Goal: Task Accomplishment & Management: Use online tool/utility

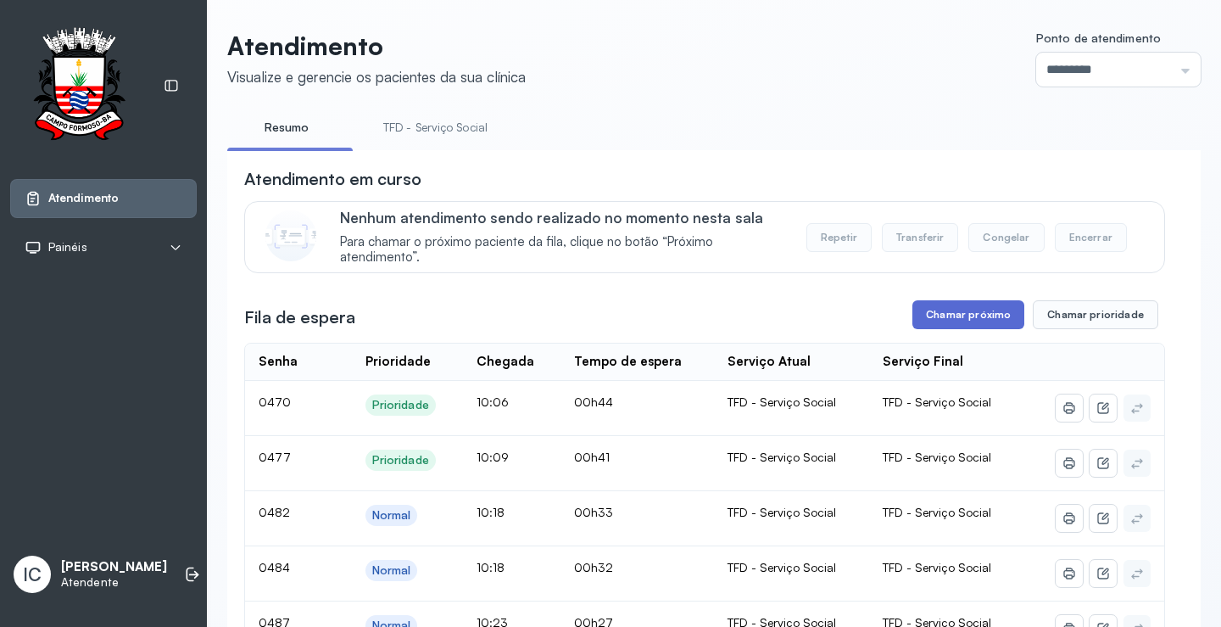
click at [928, 316] on button "Chamar próximo" at bounding box center [968, 314] width 112 height 29
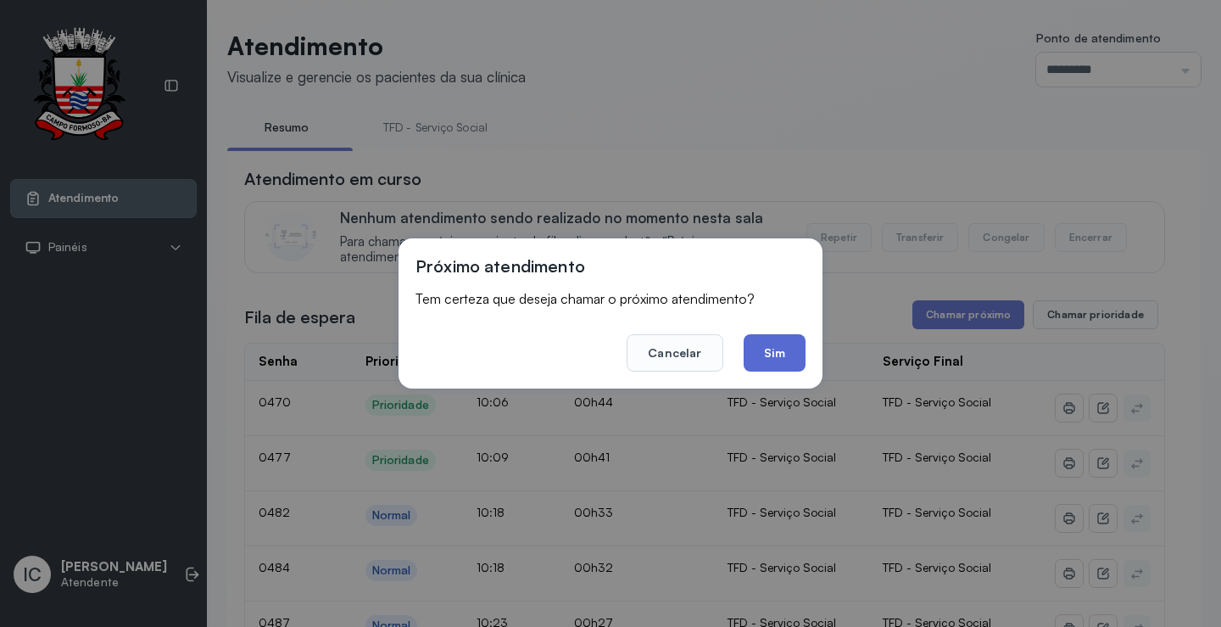
click at [773, 359] on button "Sim" at bounding box center [775, 352] width 62 height 37
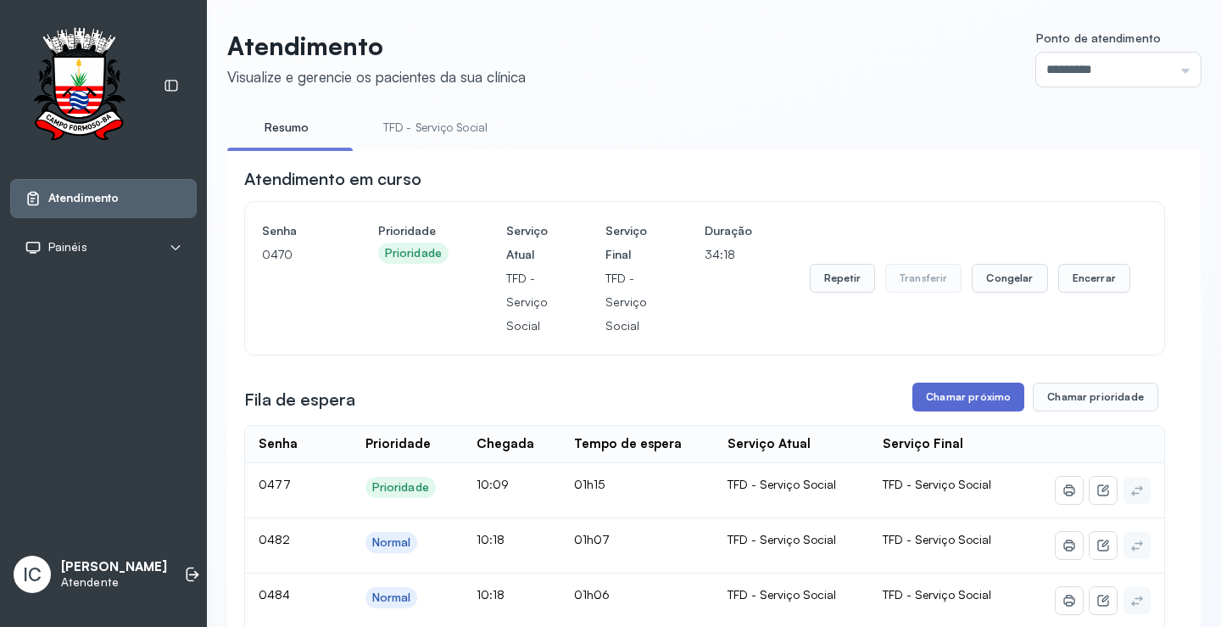
click at [977, 394] on button "Chamar próximo" at bounding box center [968, 396] width 112 height 29
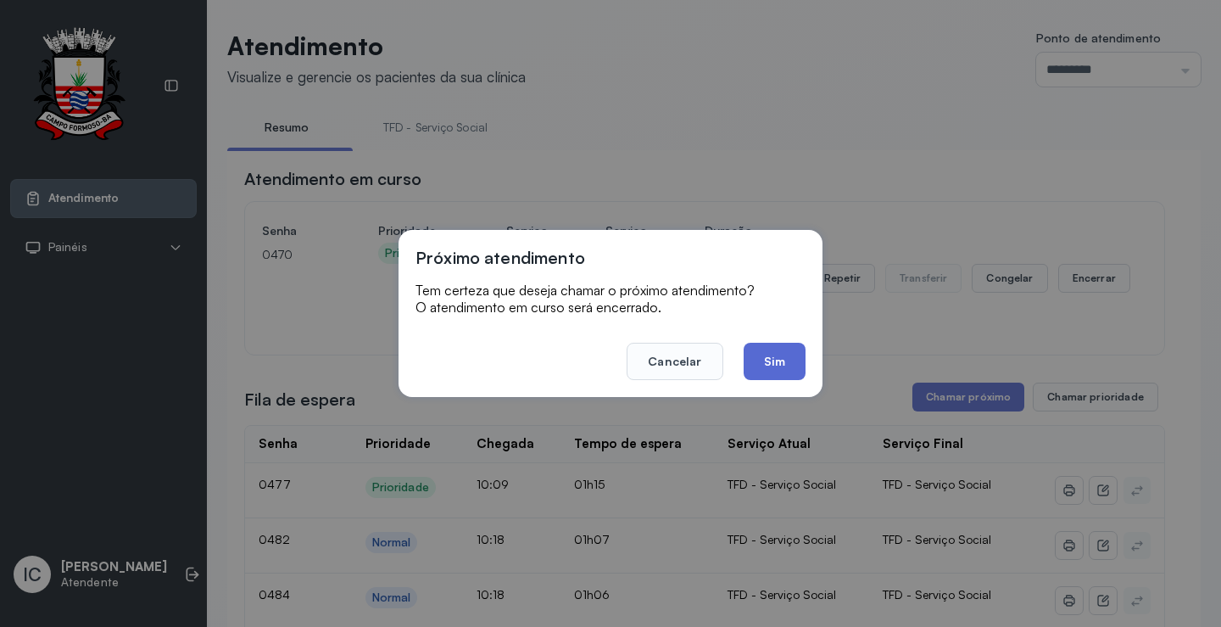
click at [772, 368] on button "Sim" at bounding box center [775, 361] width 62 height 37
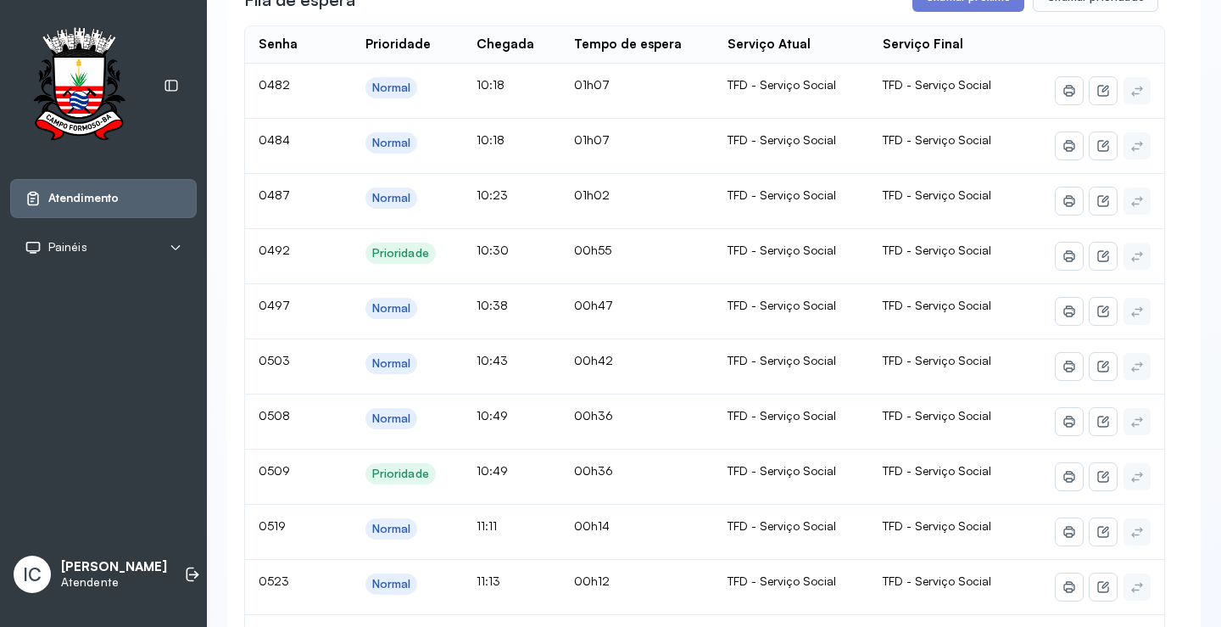
scroll to position [254, 0]
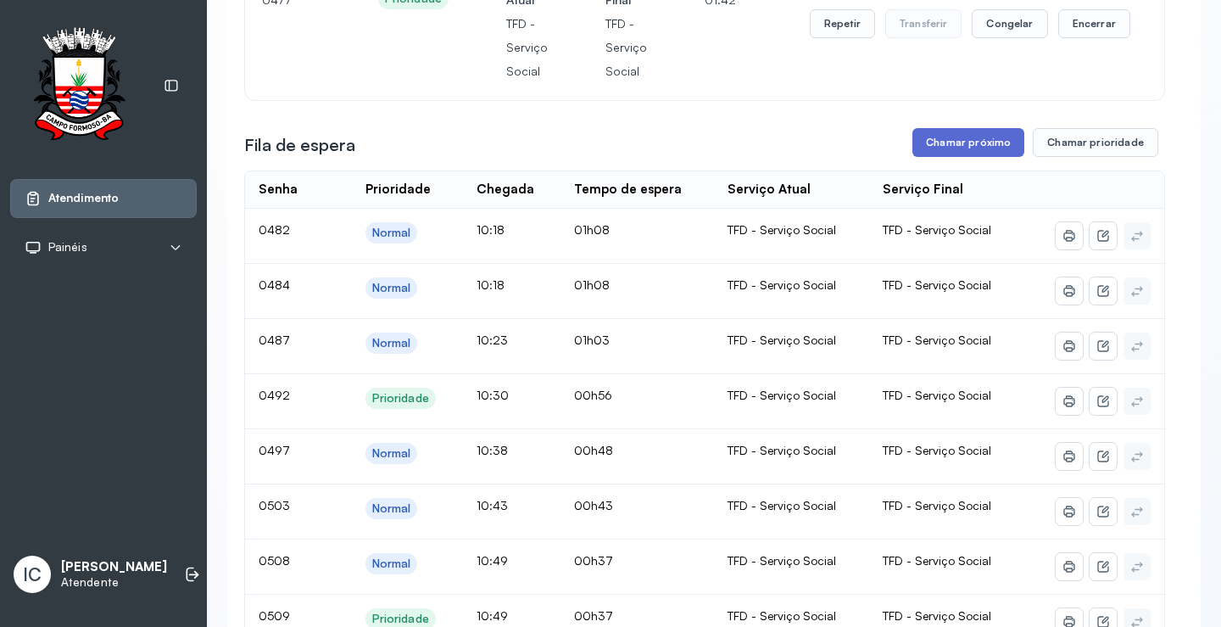
click at [998, 148] on button "Chamar próximo" at bounding box center [968, 142] width 112 height 29
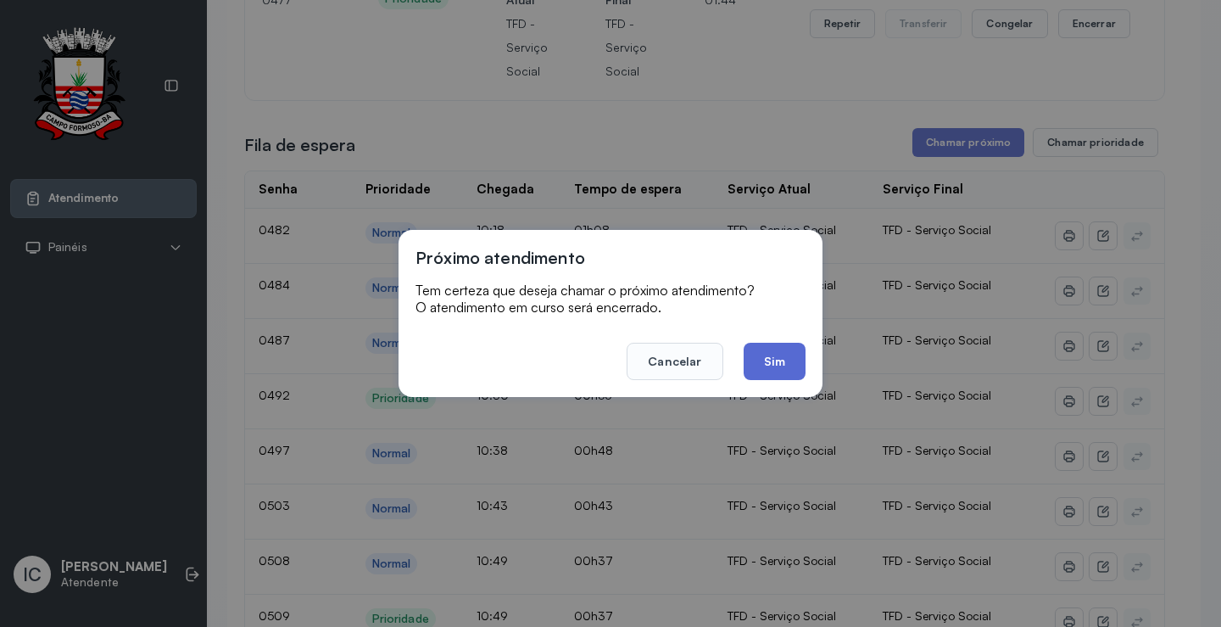
click at [765, 371] on button "Sim" at bounding box center [775, 361] width 62 height 37
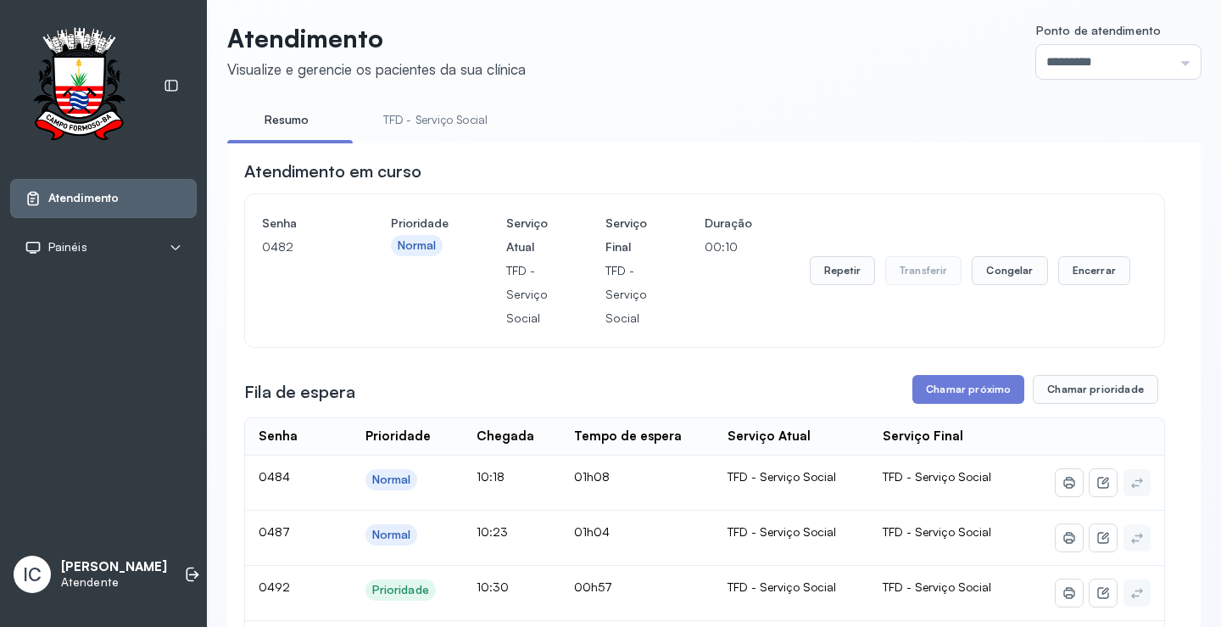
scroll to position [0, 0]
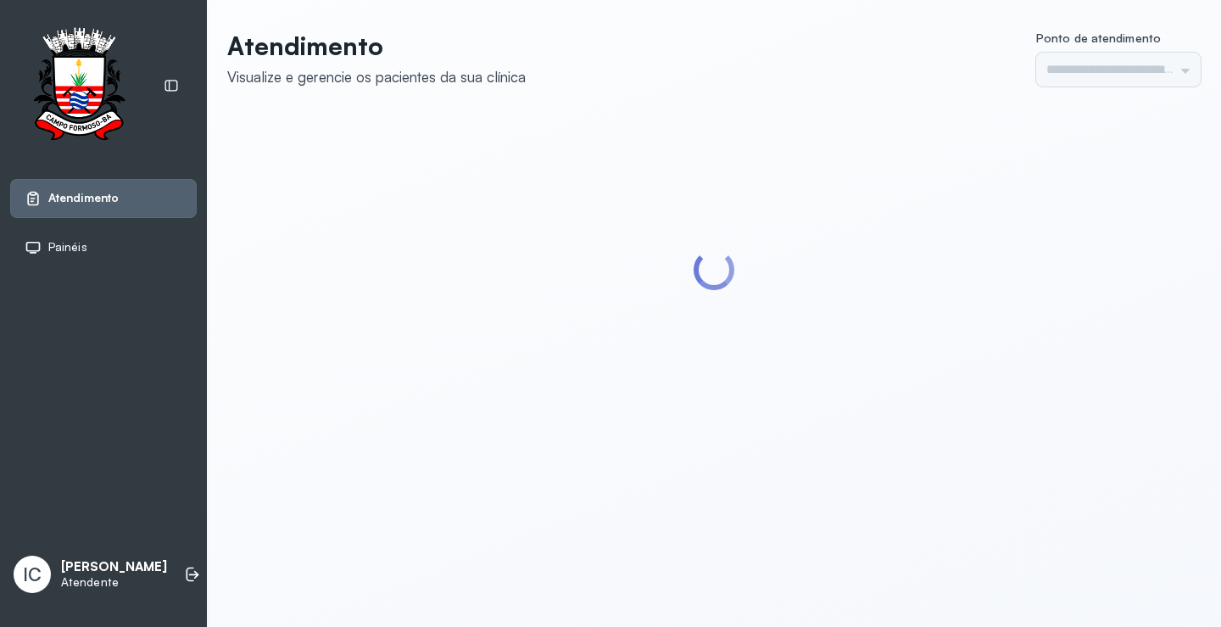
type input "*********"
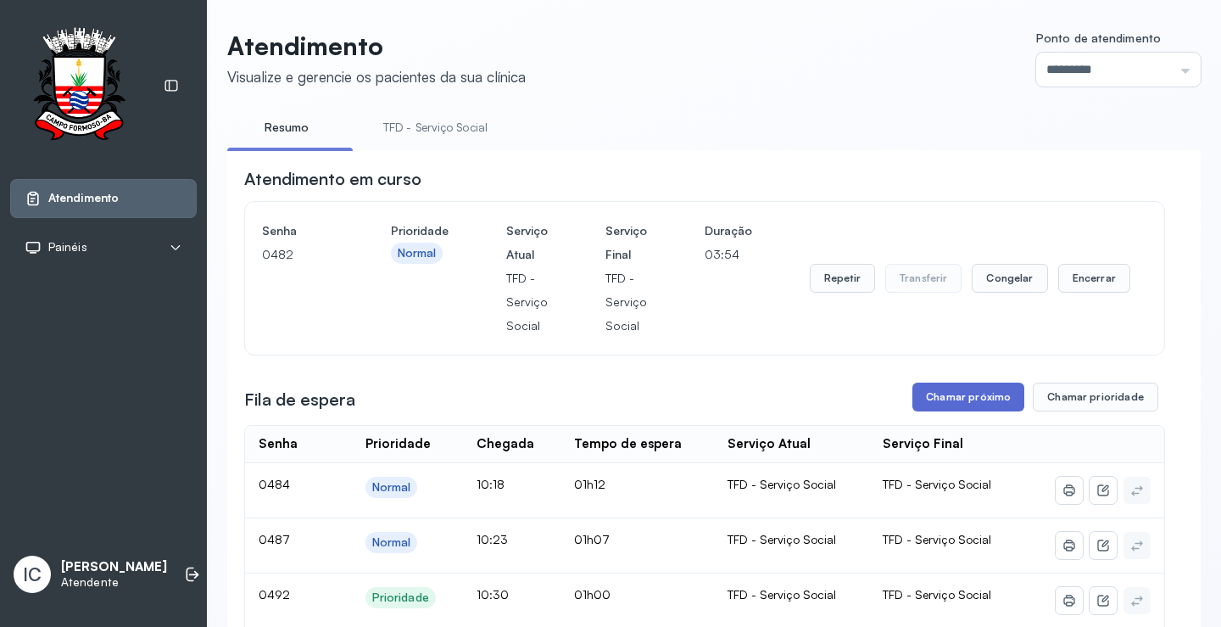
click at [935, 405] on button "Chamar próximo" at bounding box center [968, 396] width 112 height 29
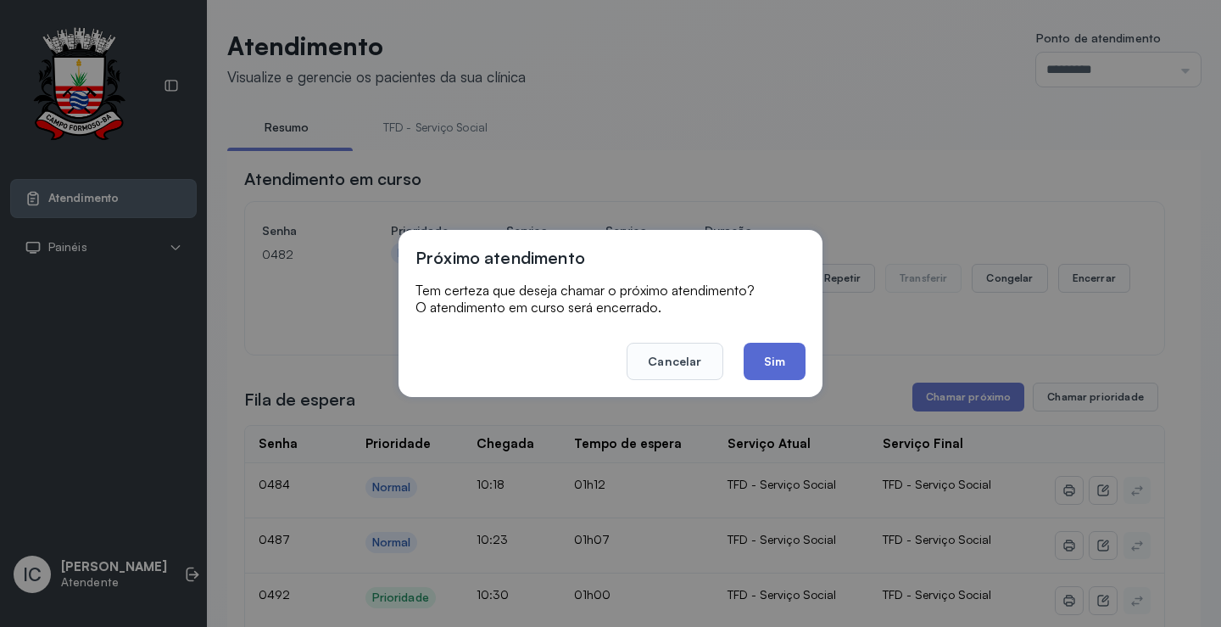
click at [770, 359] on button "Sim" at bounding box center [775, 361] width 62 height 37
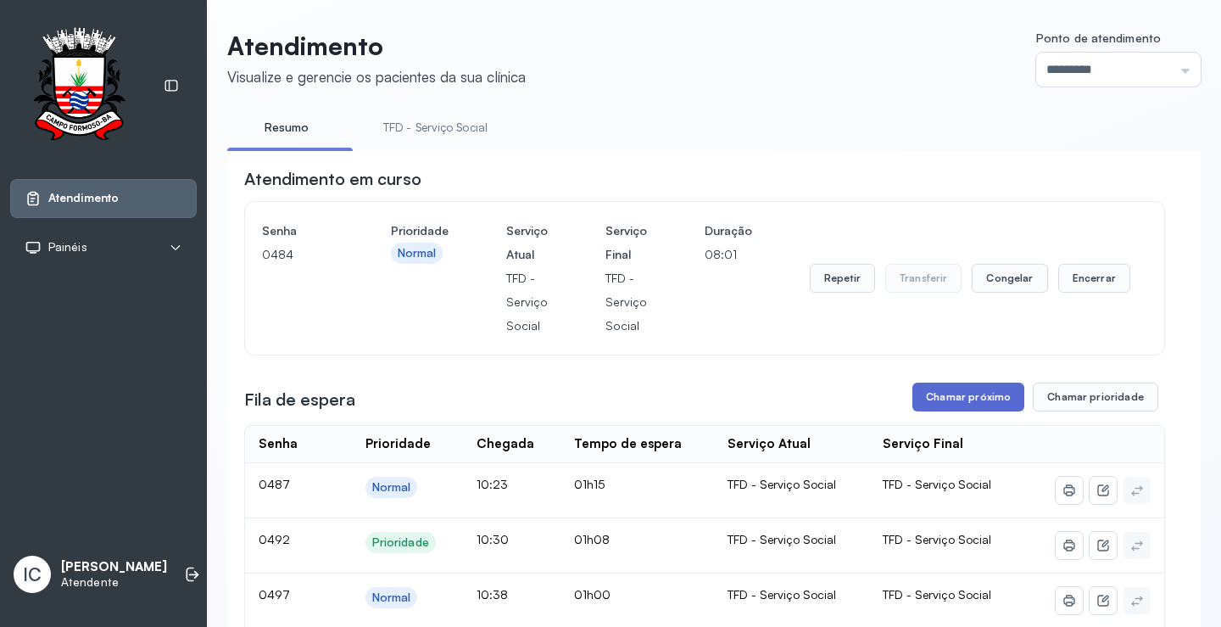
click at [944, 393] on button "Chamar próximo" at bounding box center [968, 396] width 112 height 29
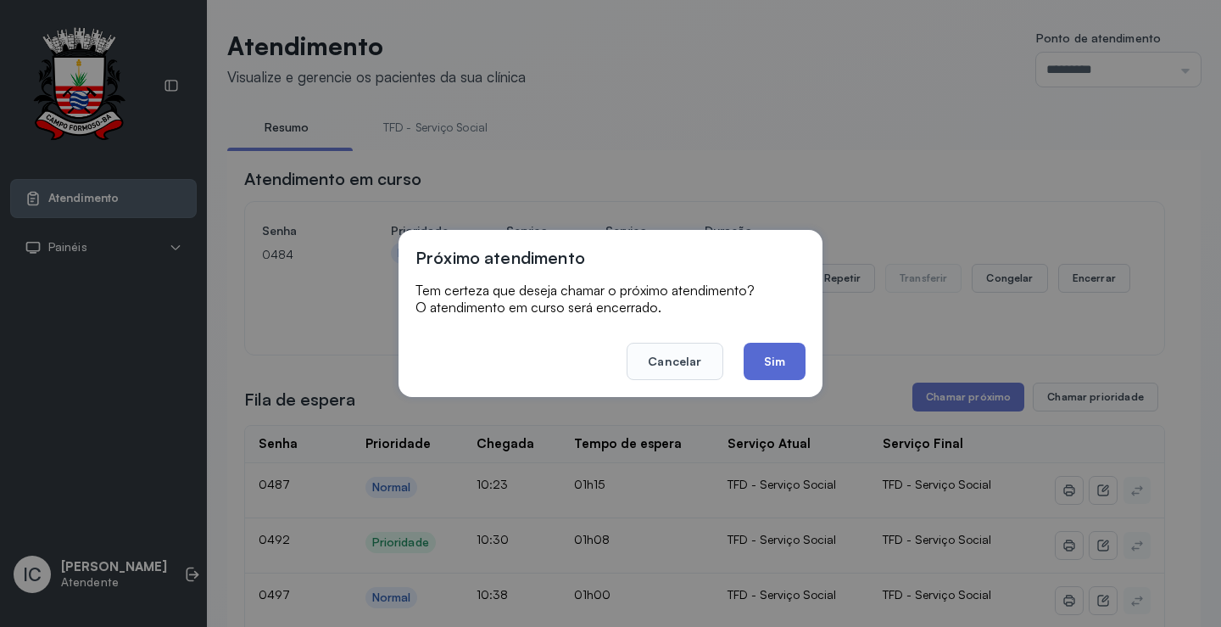
click at [784, 364] on button "Sim" at bounding box center [775, 361] width 62 height 37
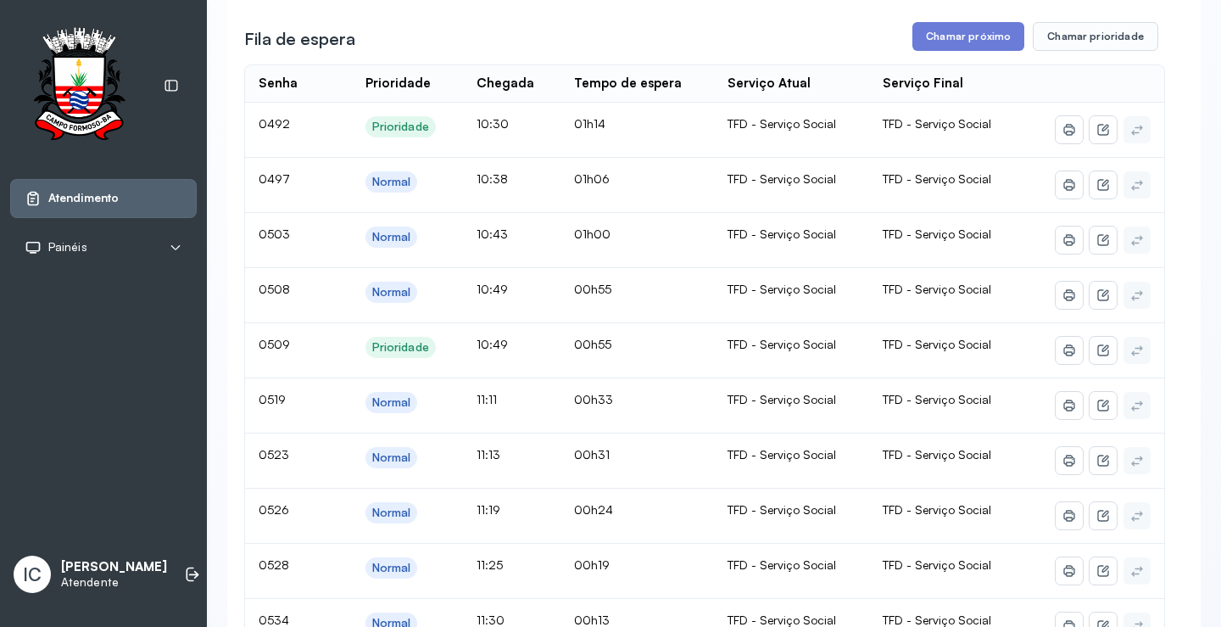
scroll to position [254, 0]
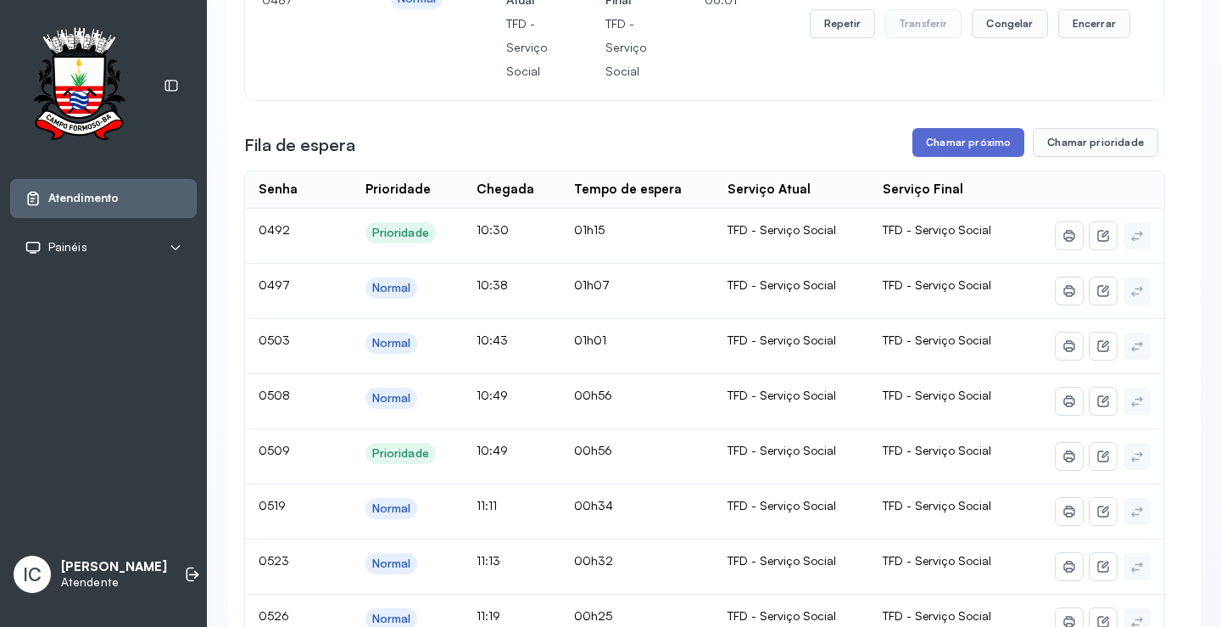
click at [975, 138] on button "Chamar próximo" at bounding box center [968, 142] width 112 height 29
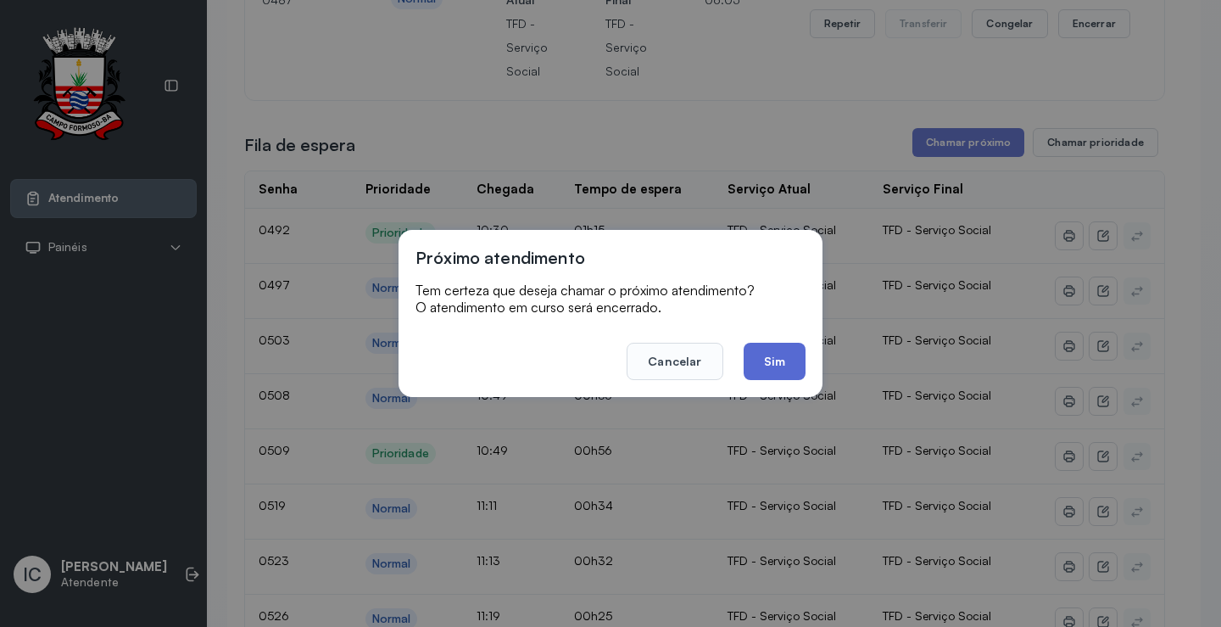
click at [780, 363] on button "Sim" at bounding box center [775, 361] width 62 height 37
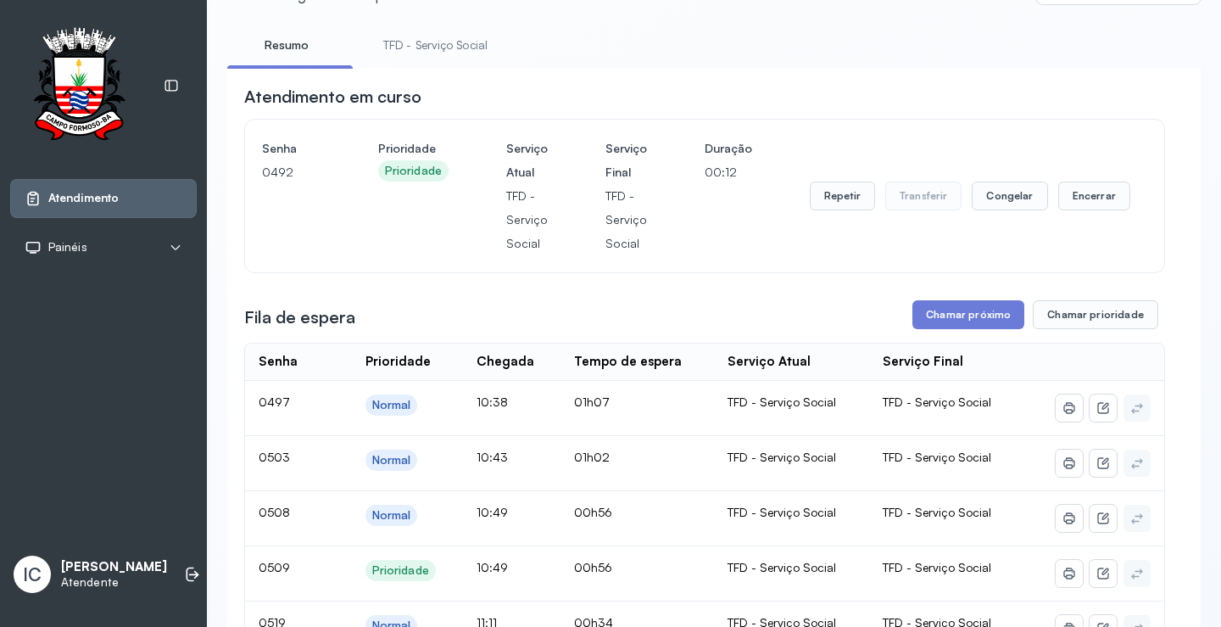
scroll to position [0, 0]
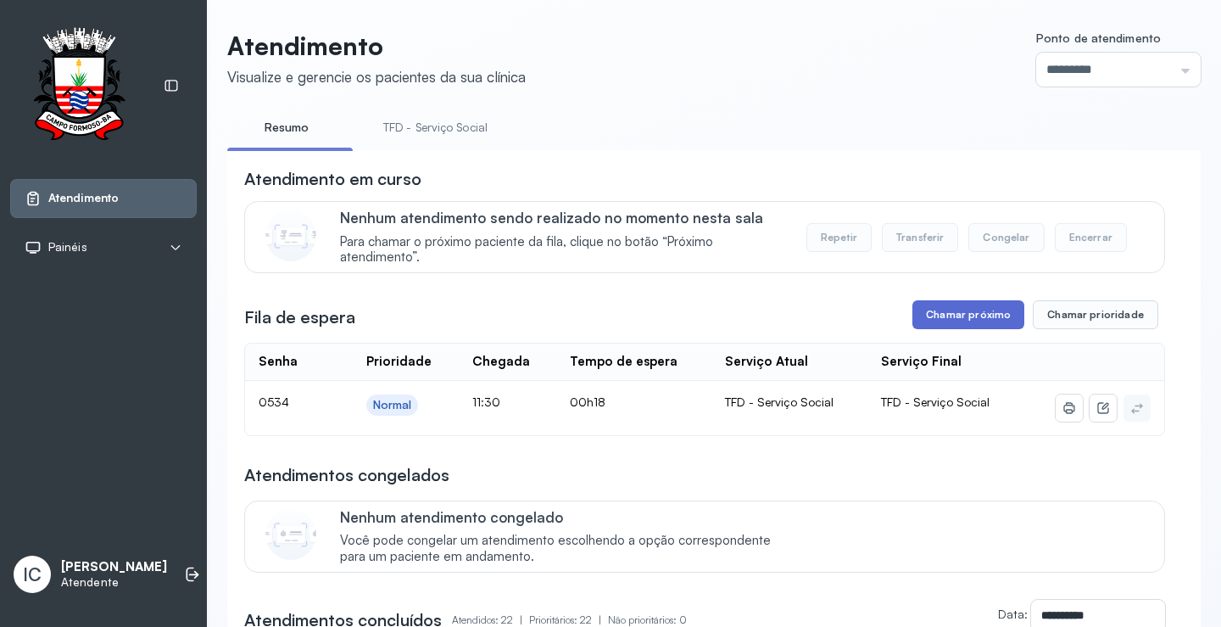
click at [950, 317] on button "Chamar próximo" at bounding box center [968, 314] width 112 height 29
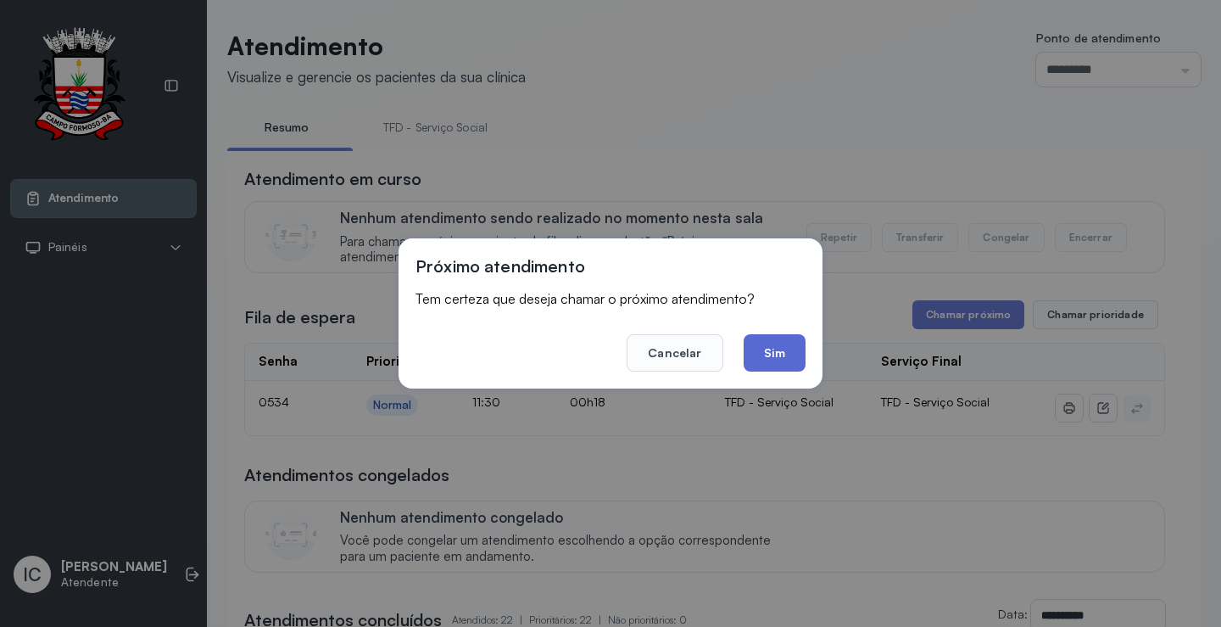
click at [796, 348] on button "Sim" at bounding box center [775, 352] width 62 height 37
